Goal: Find specific page/section

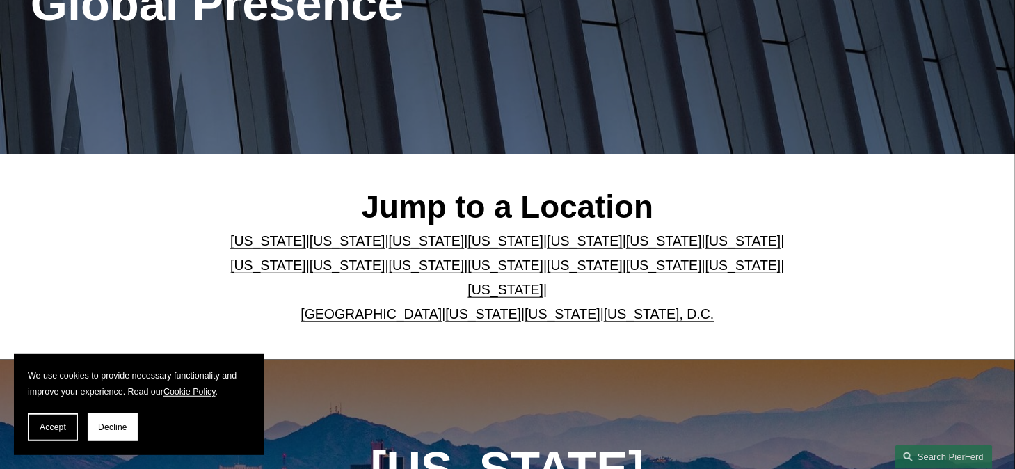
scroll to position [278, 0]
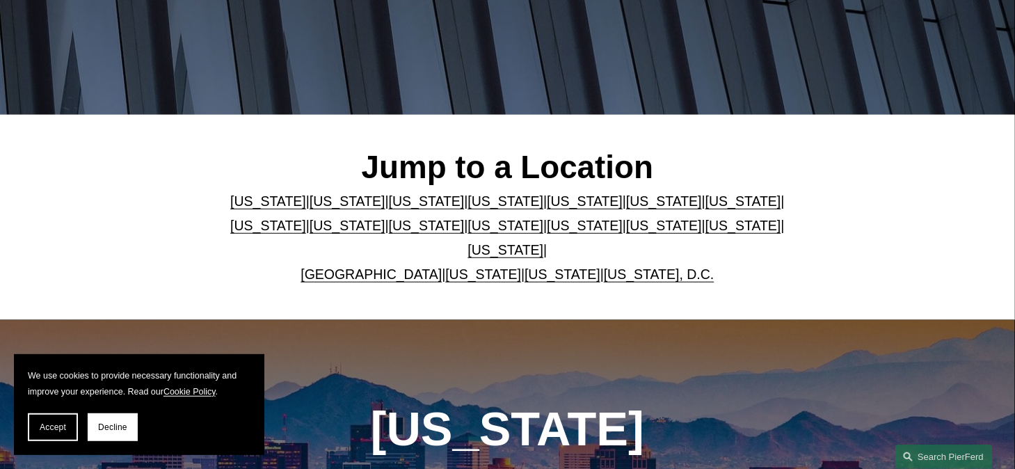
click at [465, 227] on link "[US_STATE]" at bounding box center [427, 225] width 76 height 15
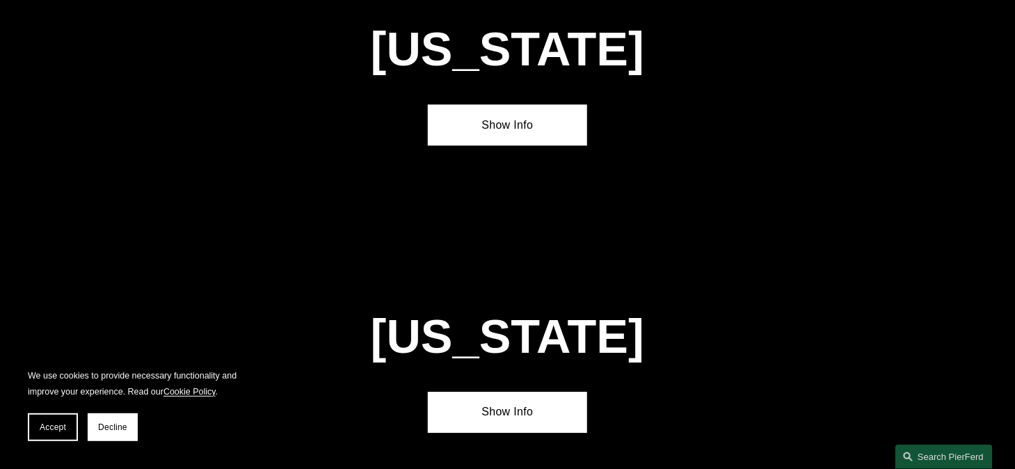
scroll to position [3214, 0]
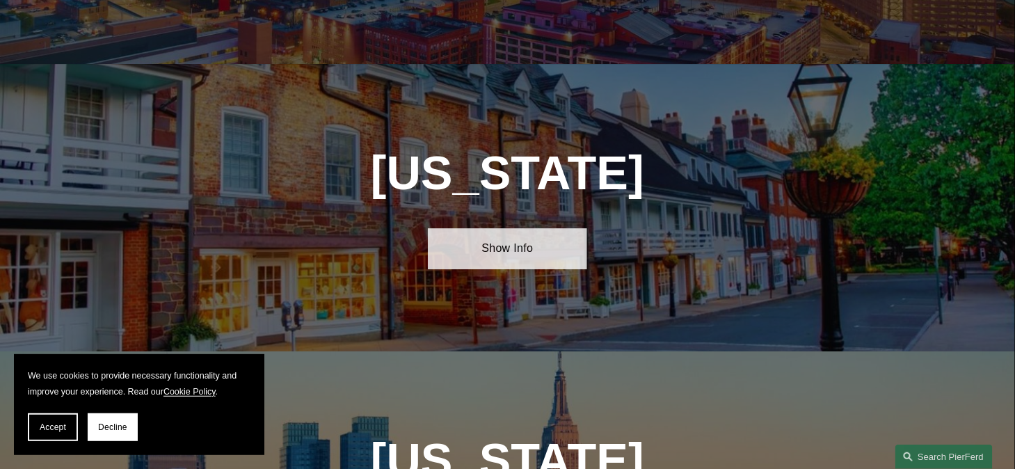
click at [516, 228] on link "Show Info" at bounding box center [507, 248] width 159 height 41
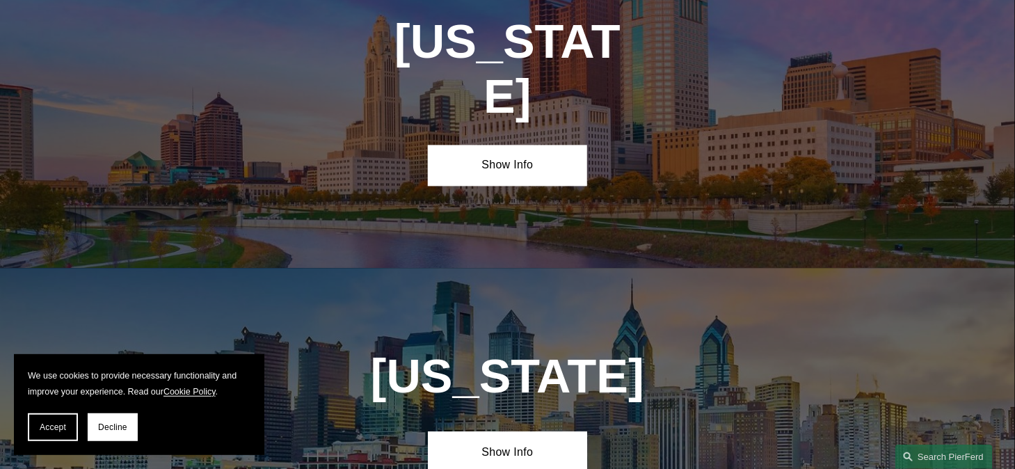
scroll to position [4606, 0]
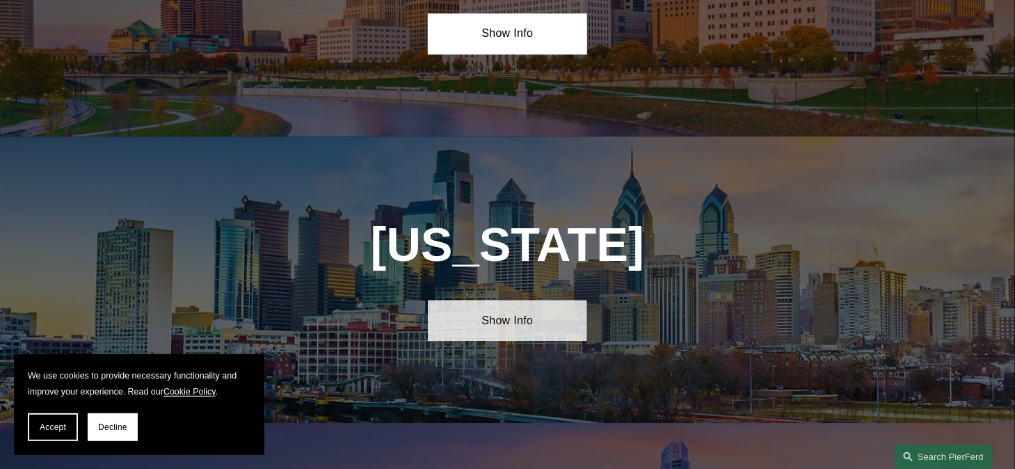
click at [507, 300] on link "Show Info" at bounding box center [507, 320] width 159 height 41
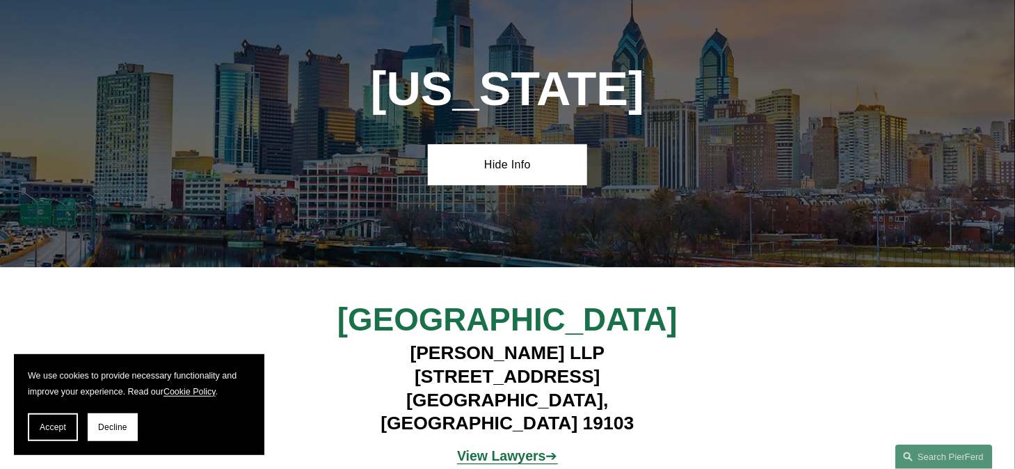
scroll to position [4815, 0]
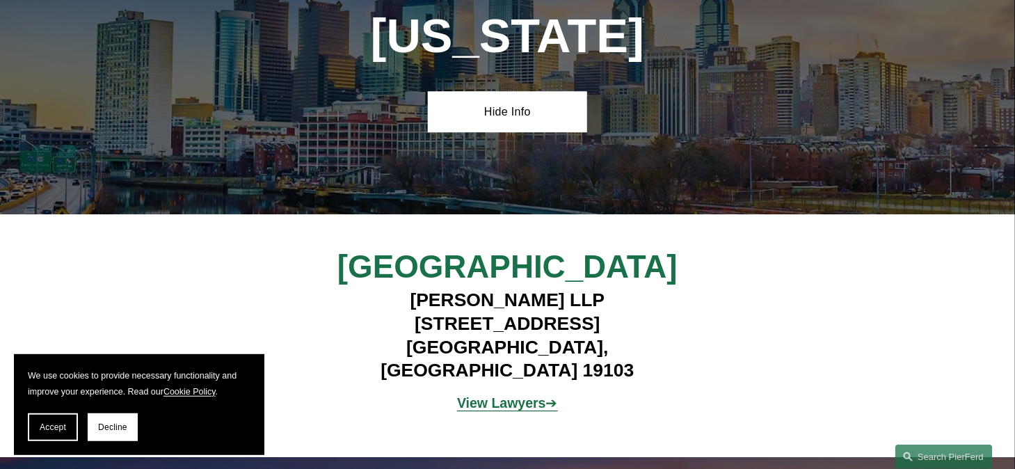
click at [518, 395] on strong "View Lawyers" at bounding box center [501, 402] width 89 height 15
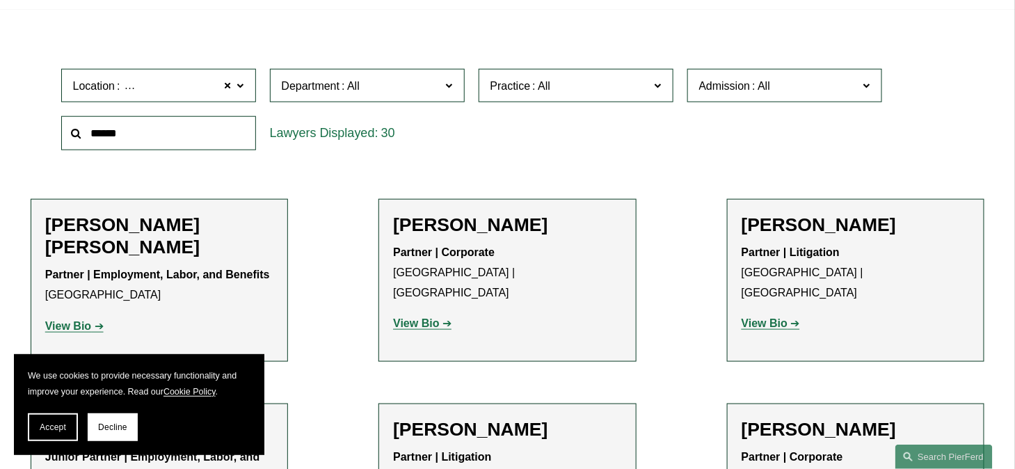
scroll to position [417, 0]
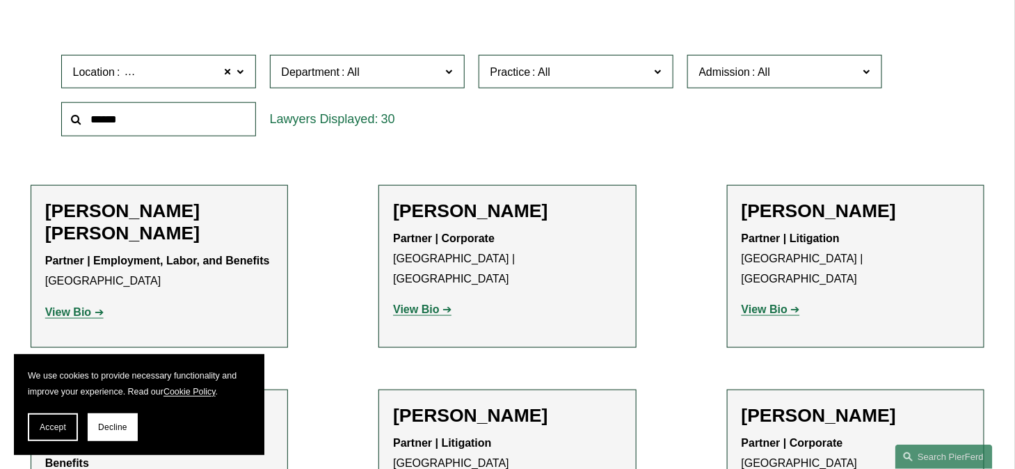
click at [153, 120] on input "text" at bounding box center [158, 119] width 195 height 34
type input "****"
